Goal: Communication & Community: Ask a question

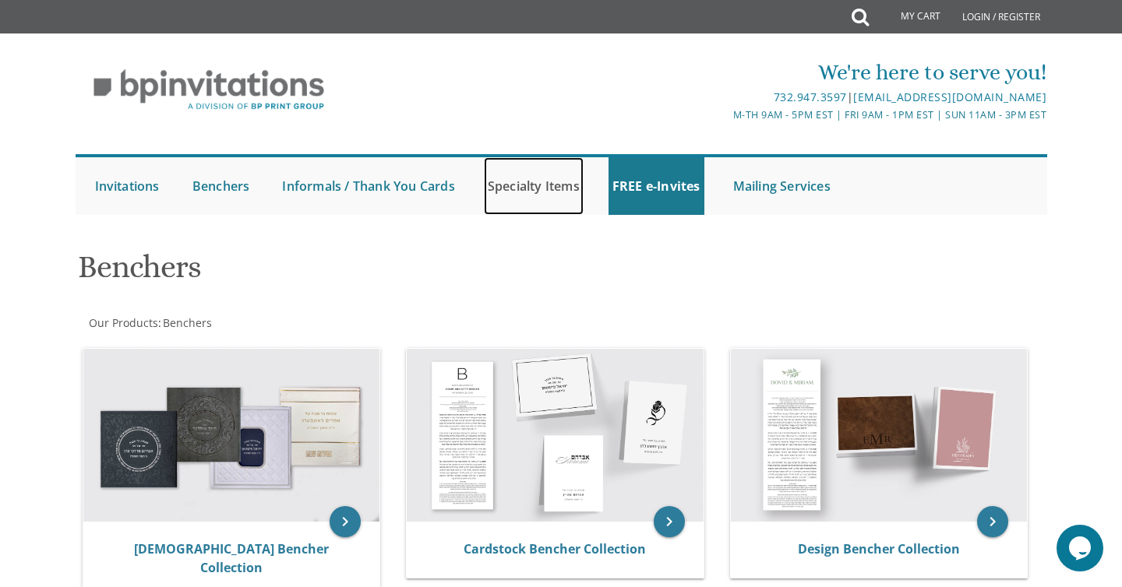
click at [537, 189] on link "Specialty Items" at bounding box center [534, 186] width 100 height 58
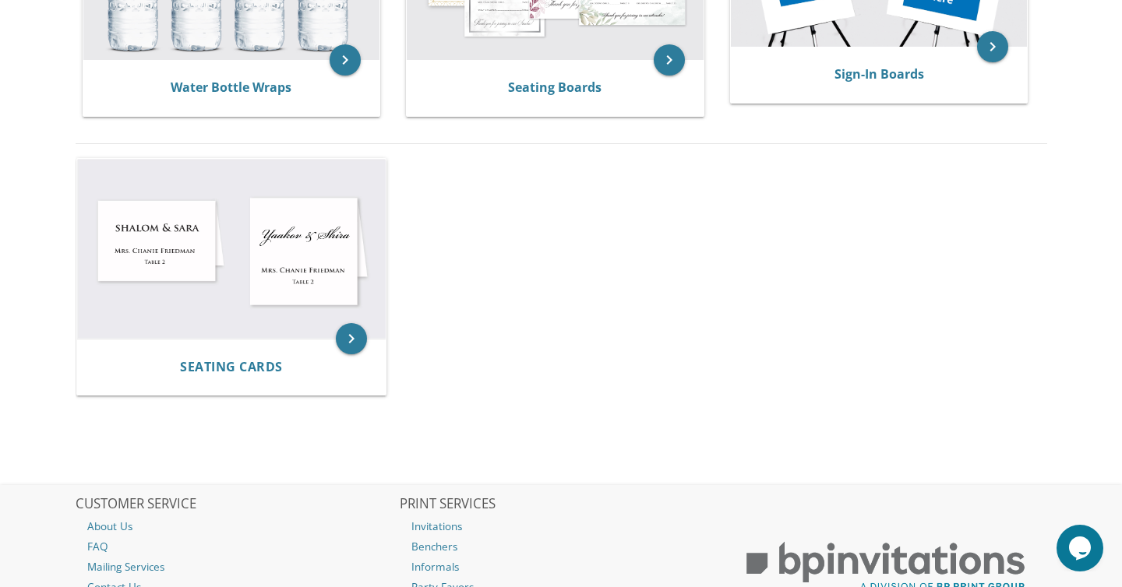
scroll to position [1125, 0]
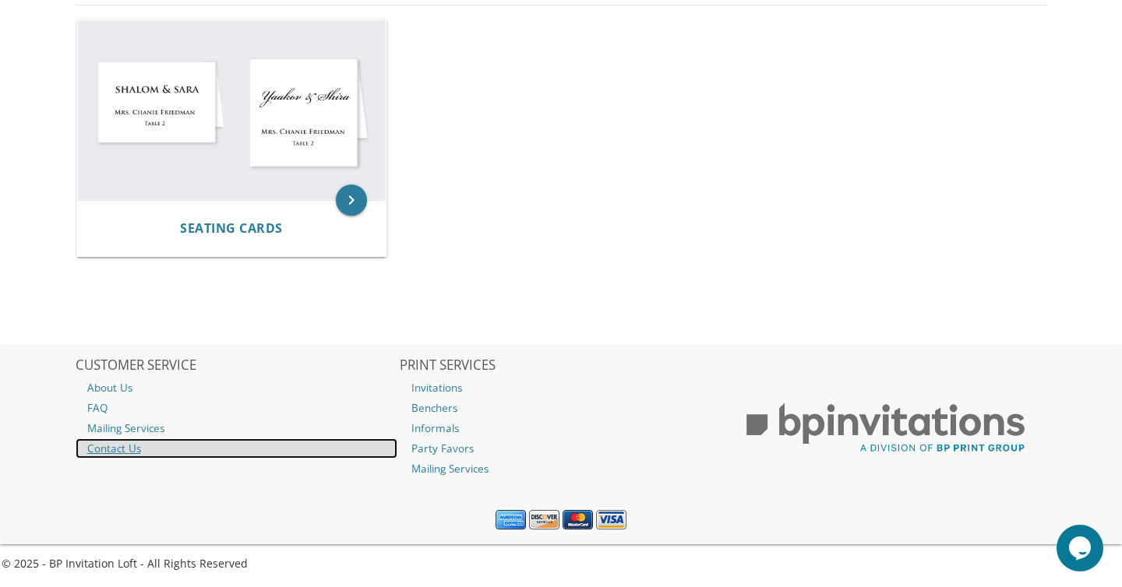
click at [114, 448] on link "Contact Us" at bounding box center [237, 449] width 323 height 20
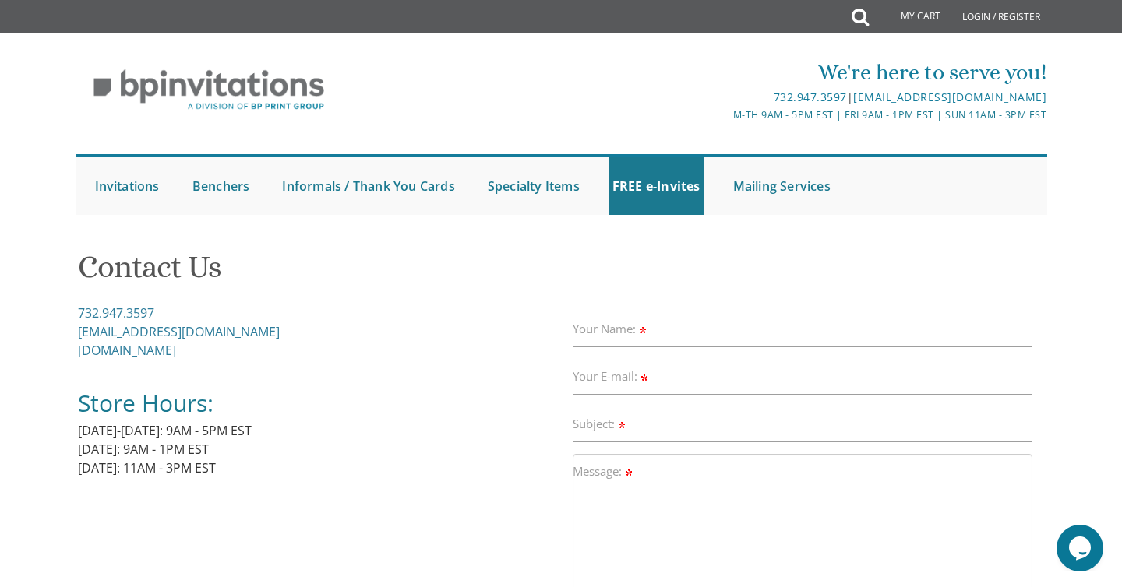
click at [629, 328] on label "Your Name:" at bounding box center [611, 329] width 76 height 16
click at [629, 328] on input "Your Name:" at bounding box center [803, 330] width 460 height 36
type input "Tiferet Z Sprung"
type input "sprungtiferet@gmail.com"
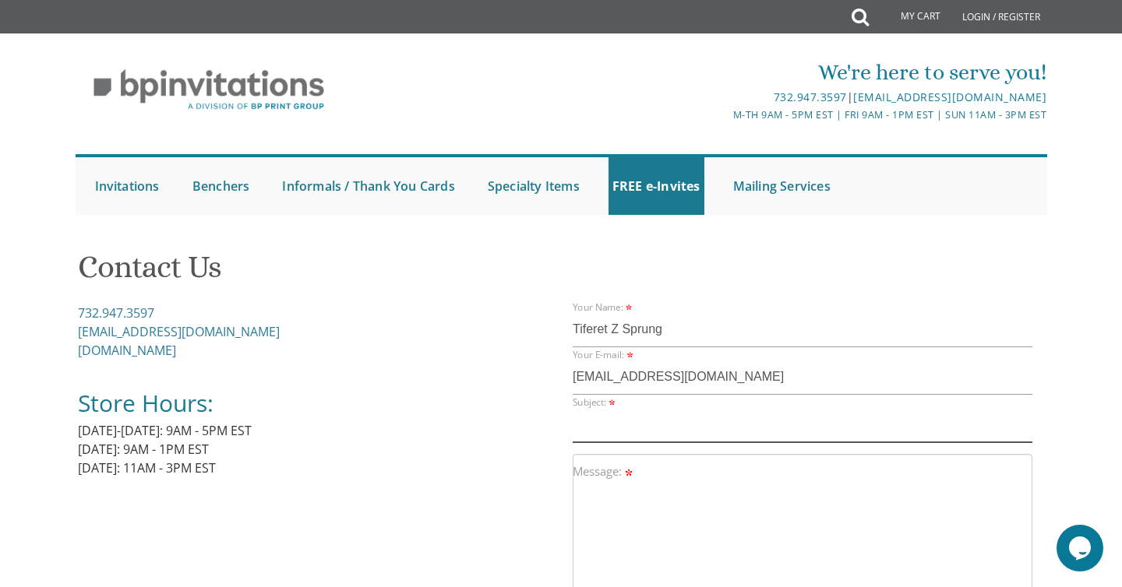
click at [618, 434] on input "Subject:" at bounding box center [803, 425] width 460 height 36
type input "Siddurim"
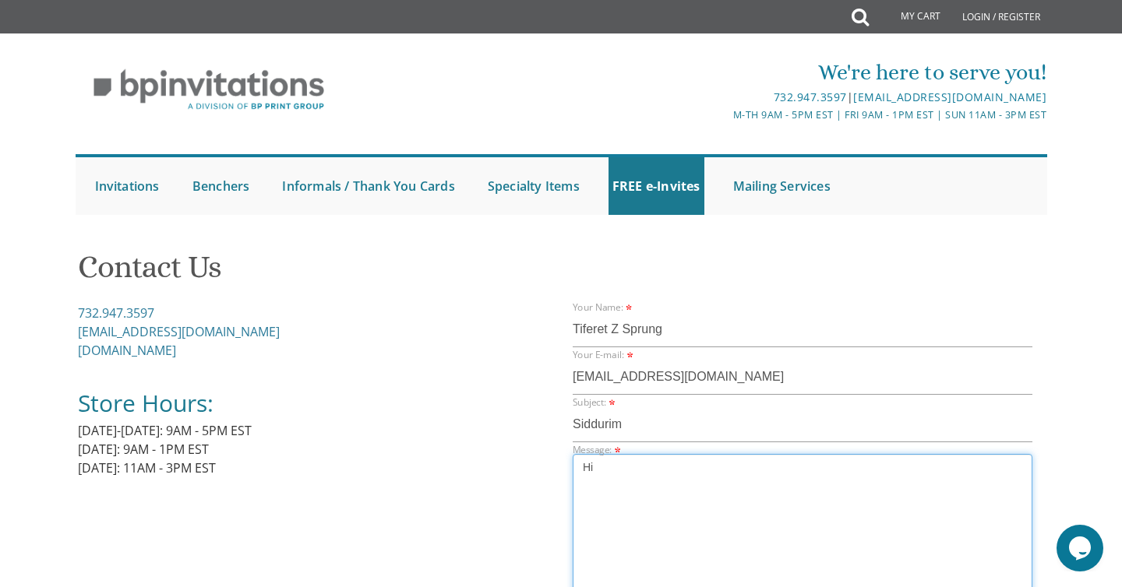
type textarea "H"
type textarea "D"
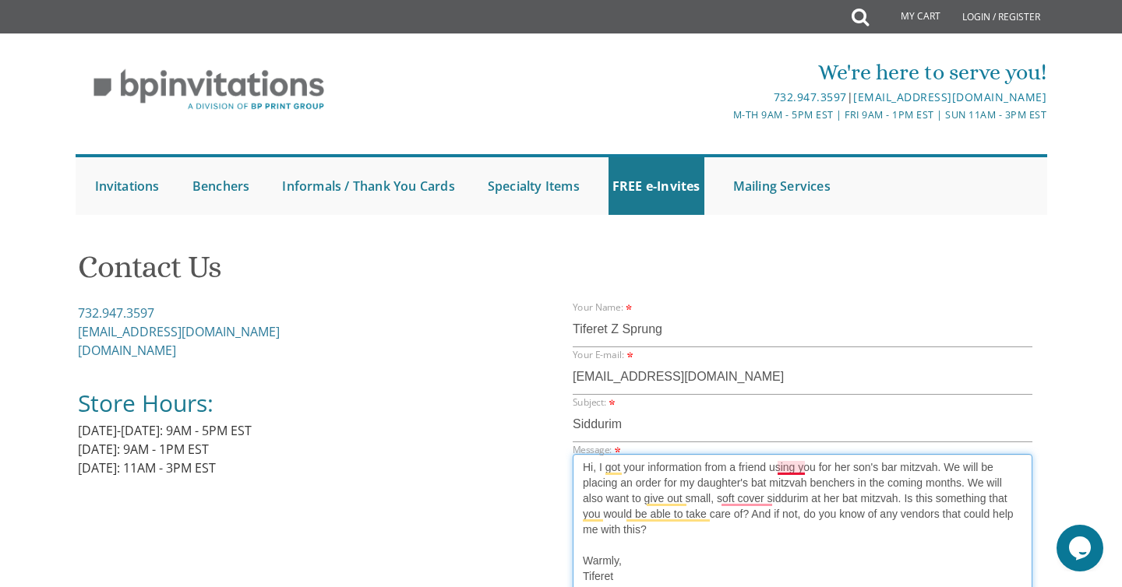
click at [783, 463] on textarea "Hi, I got your information from a friend using you for her son's bar mitzvah. W…" at bounding box center [803, 537] width 460 height 167
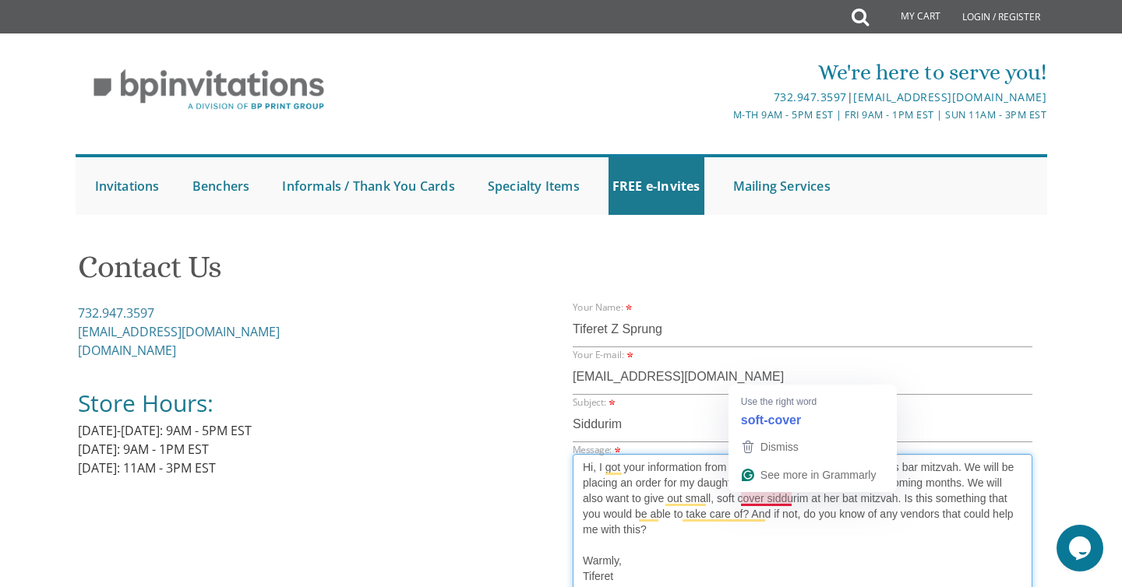
click at [760, 503] on textarea "Hi, I got your information from a friend who used you for her son's bar mitzvah…" at bounding box center [803, 537] width 460 height 167
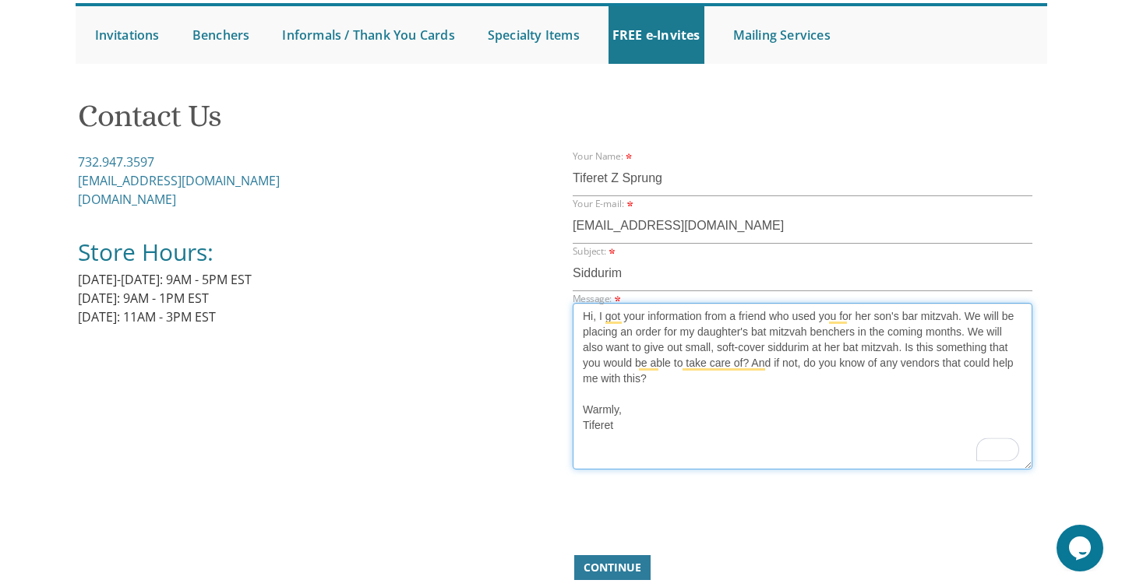
scroll to position [220, 0]
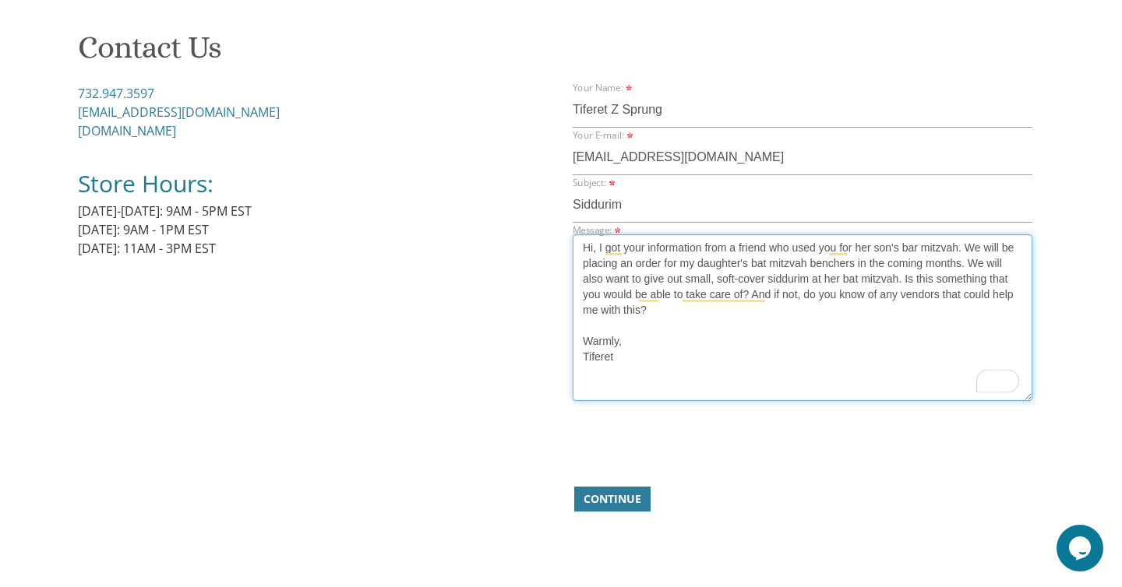
type textarea "Hi, I got your information from a friend who used you for her son's bar mitzvah…"
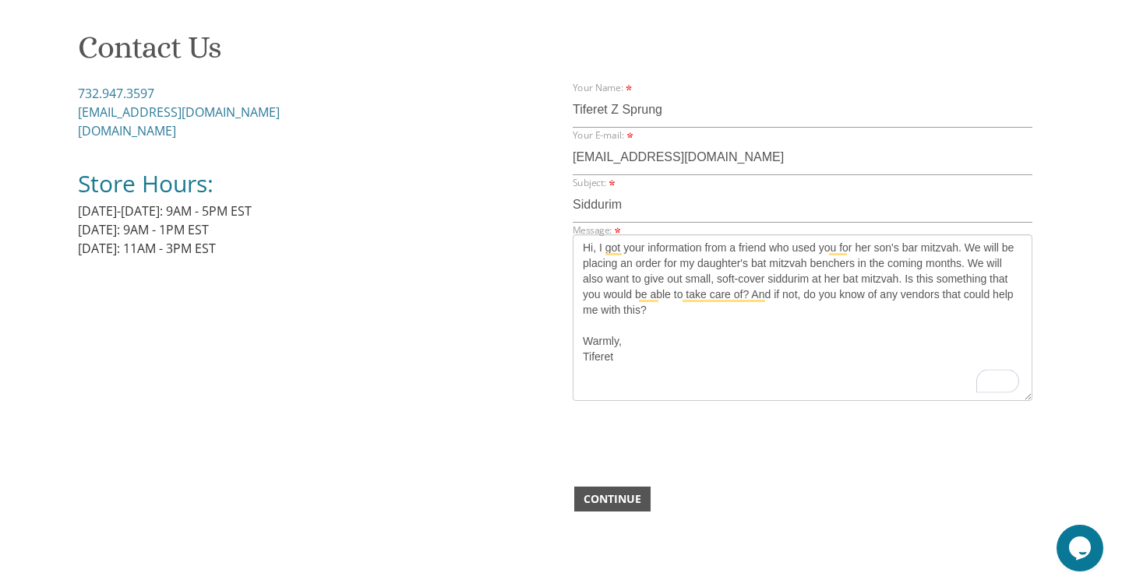
click at [606, 499] on span "Continue" at bounding box center [612, 500] width 58 height 16
